Goal: Go to known website: Go to known website

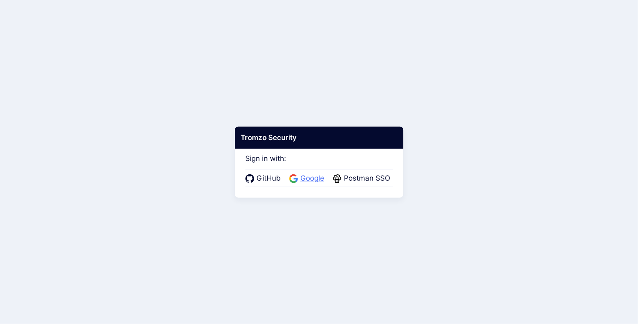
click at [302, 178] on span "Google" at bounding box center [312, 178] width 29 height 11
